Goal: Task Accomplishment & Management: Manage account settings

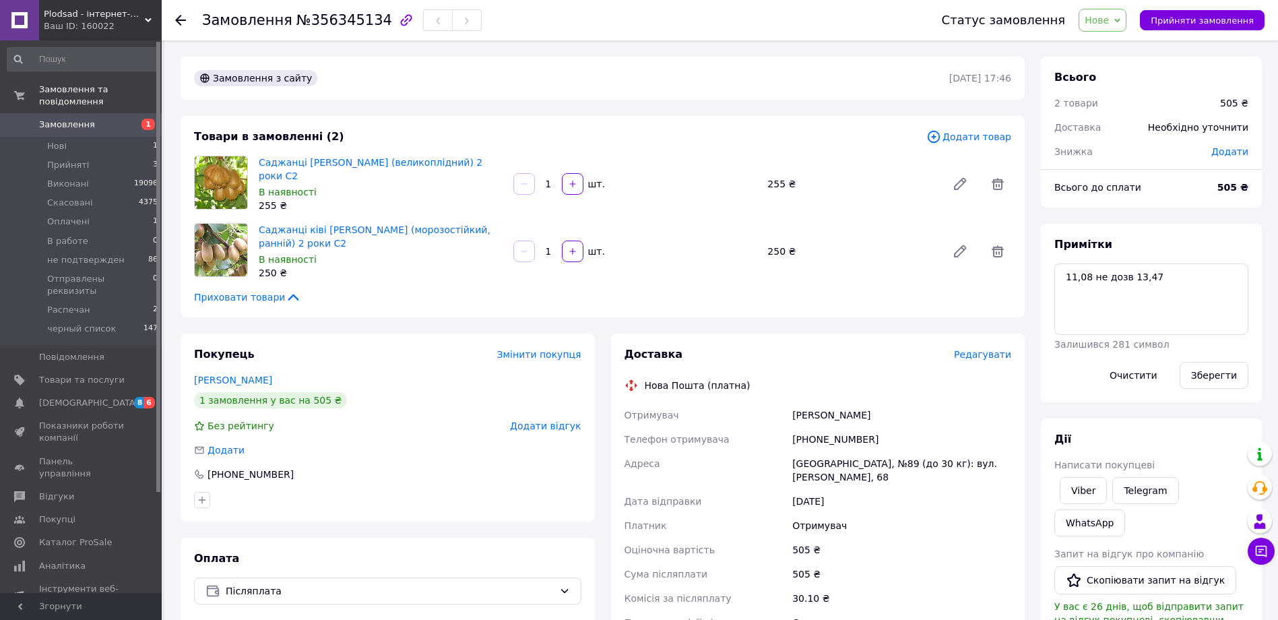
click at [835, 431] on div "[PHONE_NUMBER]" at bounding box center [902, 439] width 224 height 24
copy div "380688142153"
click at [582, 302] on div "Товари в замовленні (2) Додати товар Саджанці ківі [PERSON_NAME] (великоплідний…" at bounding box center [603, 216] width 844 height 201
click at [1169, 281] on textarea "11,08 не дозв 13,47" at bounding box center [1152, 298] width 194 height 71
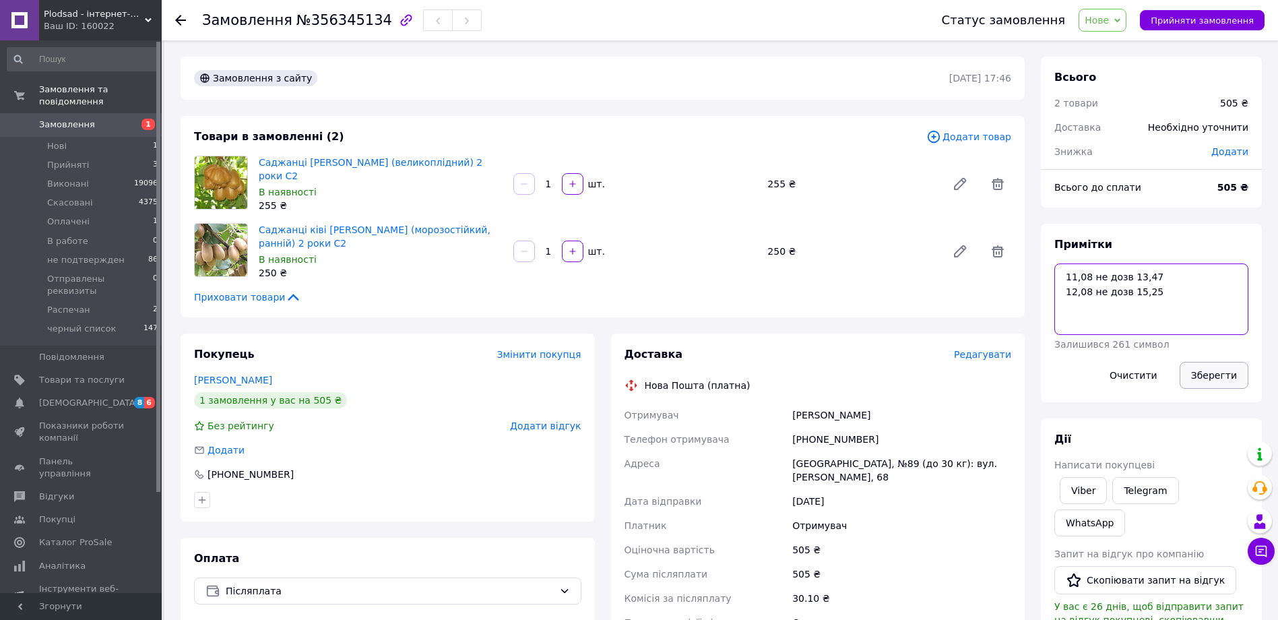
type textarea "11,08 не дозв 13,47 12,08 не дозв 15,25"
click at [1213, 378] on button "Зберегти" at bounding box center [1214, 375] width 69 height 27
click at [763, 358] on div "Доставка Редагувати Нова Пошта (платна) Отримувач [PERSON_NAME] Телефон отримув…" at bounding box center [818, 556] width 387 height 418
click at [59, 235] on span "В работе" at bounding box center [67, 241] width 41 height 12
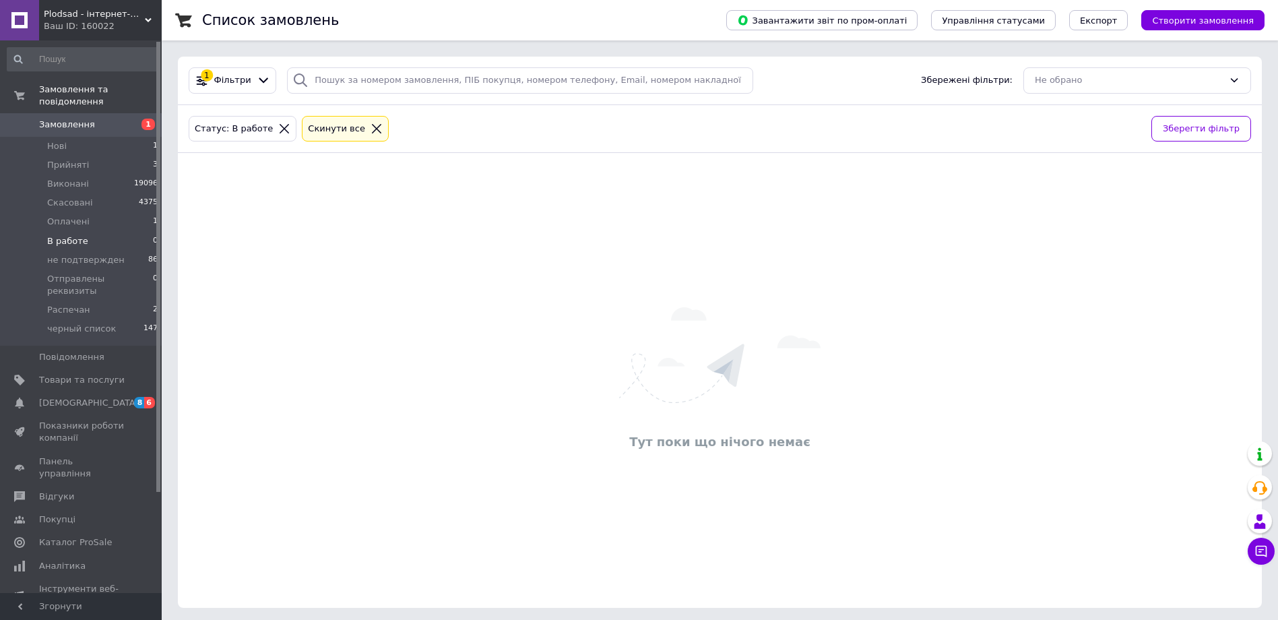
click at [372, 126] on icon at bounding box center [376, 128] width 9 height 9
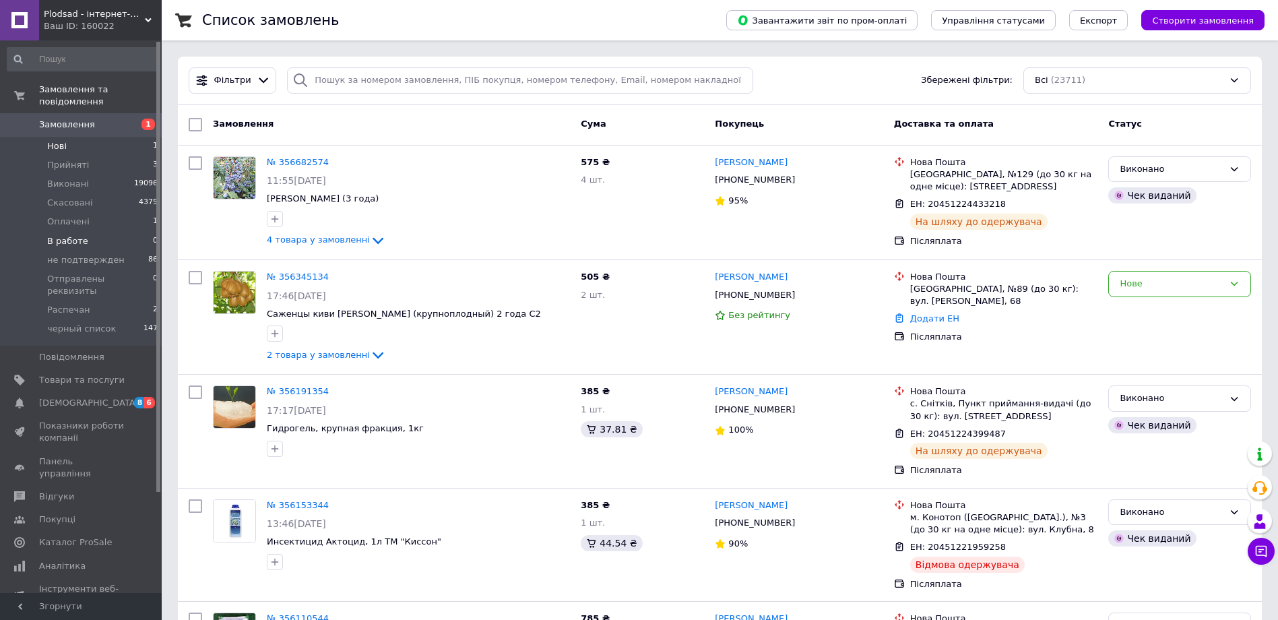
click at [58, 140] on span "Нові" at bounding box center [57, 146] width 20 height 12
